Goal: Navigation & Orientation: Go to known website

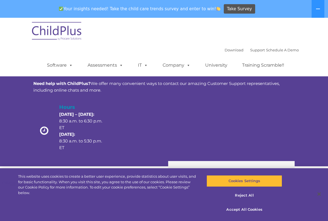
click at [200, 124] on div at bounding box center [185, 131] width 52 height 57
click at [52, 30] on img at bounding box center [57, 32] width 56 height 28
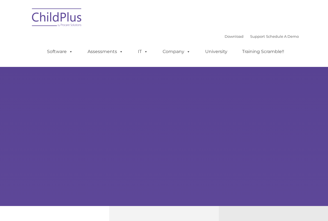
type input ""
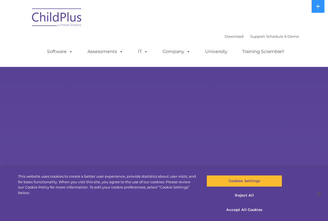
select select "MEDIUM"
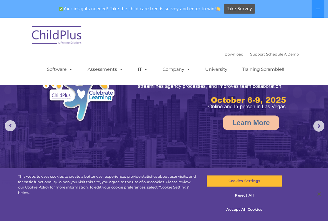
click at [320, 125] on rs-arrow at bounding box center [318, 126] width 11 height 11
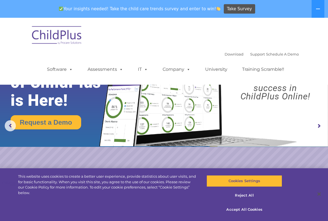
click at [320, 122] on rs-arrow at bounding box center [318, 126] width 11 height 11
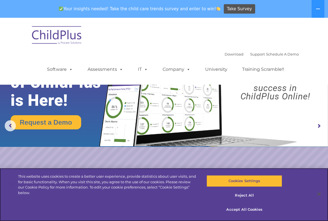
click at [255, 212] on button "Accept All Cookies" at bounding box center [243, 210] width 75 height 12
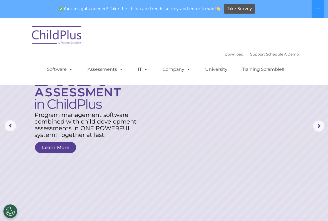
click at [5, 128] on rs-arrow at bounding box center [10, 125] width 11 height 11
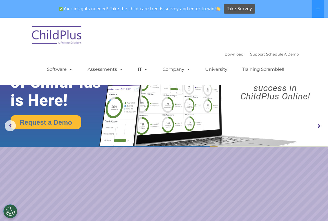
click at [9, 125] on rs-arrow at bounding box center [10, 125] width 11 height 11
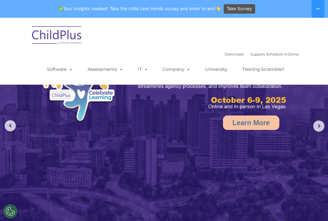
click at [9, 127] on rs-arrow at bounding box center [10, 125] width 11 height 11
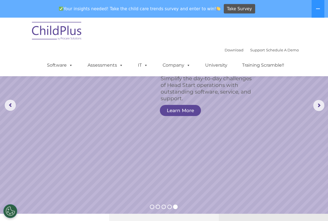
scroll to position [26, 0]
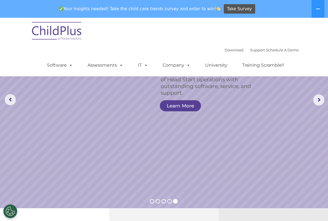
click at [318, 8] on icon at bounding box center [317, 9] width 4 height 4
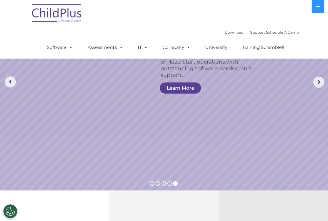
click at [322, 3] on button at bounding box center [317, 6] width 13 height 13
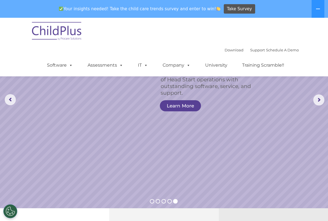
click at [321, 7] on button at bounding box center [317, 9] width 13 height 18
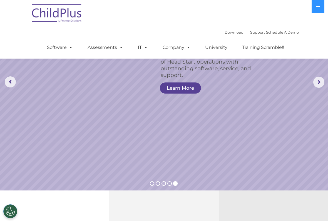
click at [322, 7] on button at bounding box center [317, 6] width 13 height 13
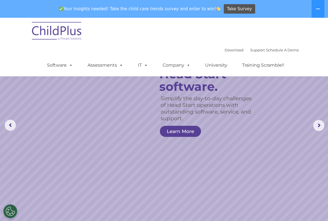
scroll to position [0, 0]
